Goal: Information Seeking & Learning: Understand process/instructions

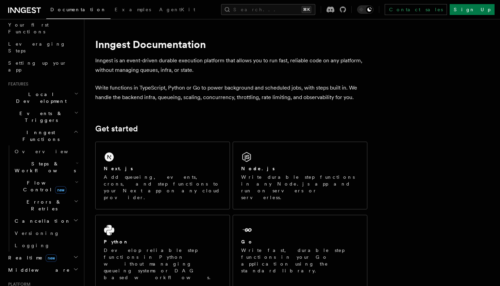
click at [76, 129] on icon "button" at bounding box center [76, 131] width 5 height 5
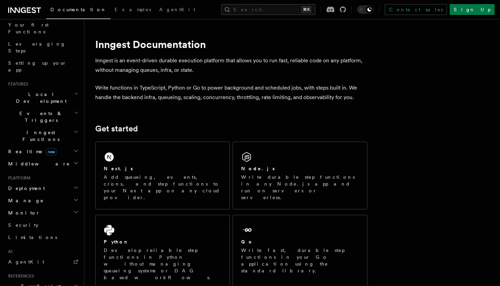
click at [70, 126] on h2 "Inngest Functions" at bounding box center [42, 135] width 75 height 19
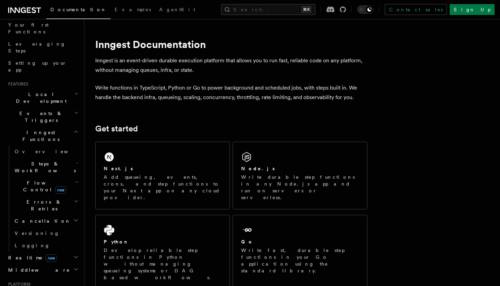
click at [73, 126] on h2 "Inngest Functions" at bounding box center [42, 135] width 75 height 19
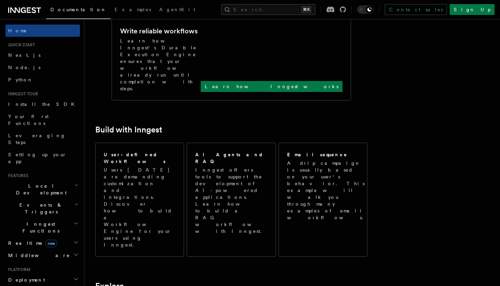
scroll to position [291, 0]
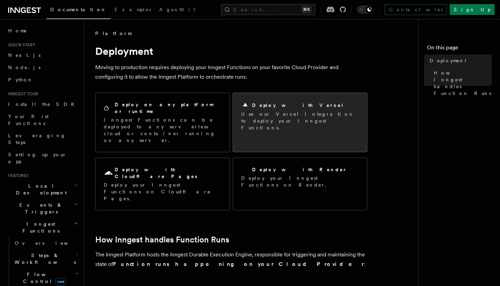
click at [284, 124] on div "Deploy with Vercel Use our Vercel Integration to deploy your Inngest Functions." at bounding box center [300, 116] width 134 height 46
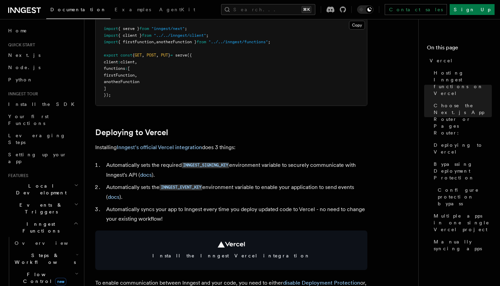
scroll to position [220, 0]
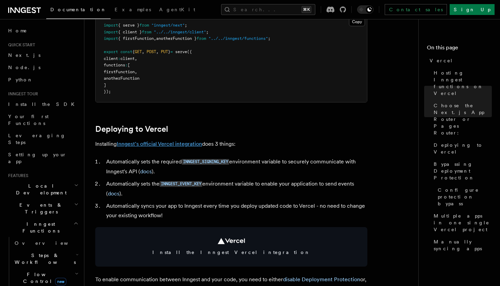
click at [180, 142] on link "Inngest's official Vercel integration" at bounding box center [159, 144] width 85 height 6
